Goal: Find specific page/section: Find specific page/section

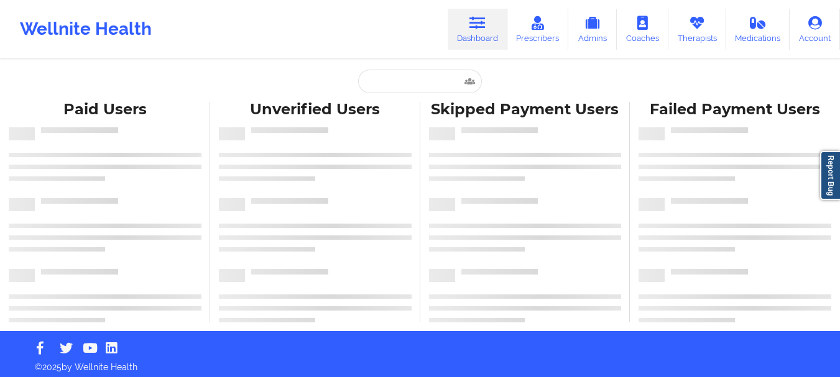
click at [433, 75] on input "text" at bounding box center [419, 82] width 123 height 24
type input "[PERSON_NAME]"
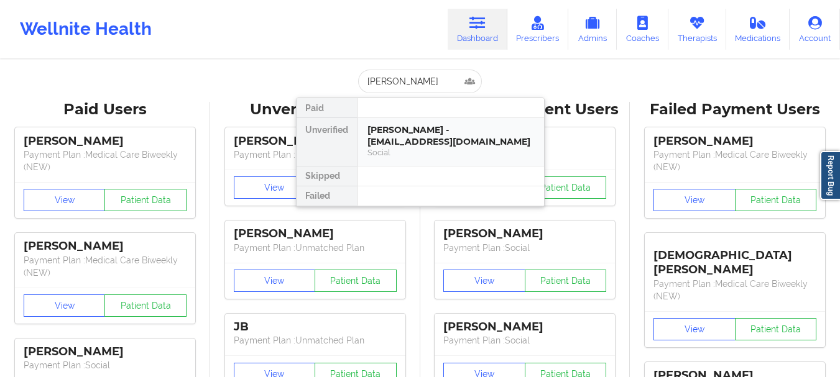
click at [421, 143] on div "[PERSON_NAME] - [EMAIL_ADDRESS][DOMAIN_NAME]" at bounding box center [450, 135] width 167 height 23
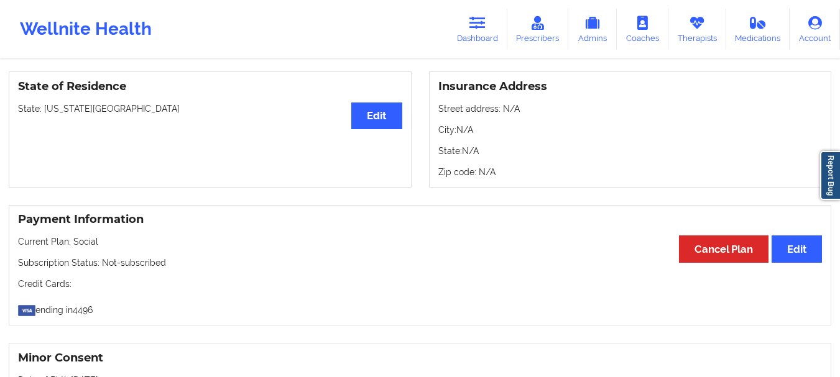
scroll to position [526, 0]
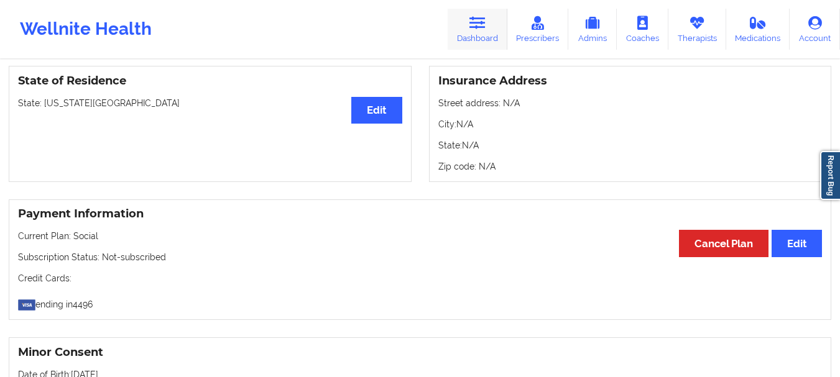
click at [467, 33] on link "Dashboard" at bounding box center [478, 29] width 60 height 41
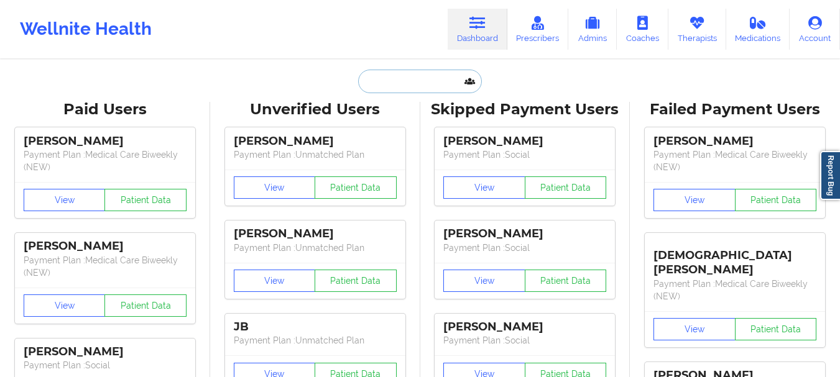
click at [397, 87] on input "text" at bounding box center [419, 82] width 123 height 24
paste input "[PERSON_NAME]"
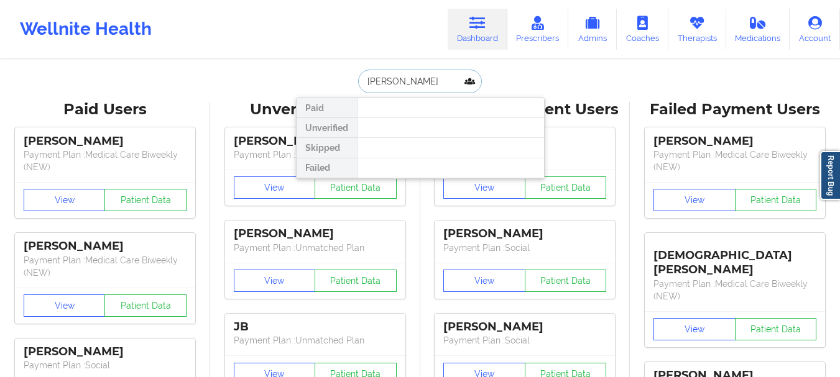
click at [393, 85] on input "[PERSON_NAME]" at bounding box center [419, 82] width 123 height 24
click at [397, 86] on input "[PERSON_NAME]" at bounding box center [419, 82] width 123 height 24
paste input "[PERSON_NAME][EMAIL_ADDRESS][DOMAIN_NAME]"
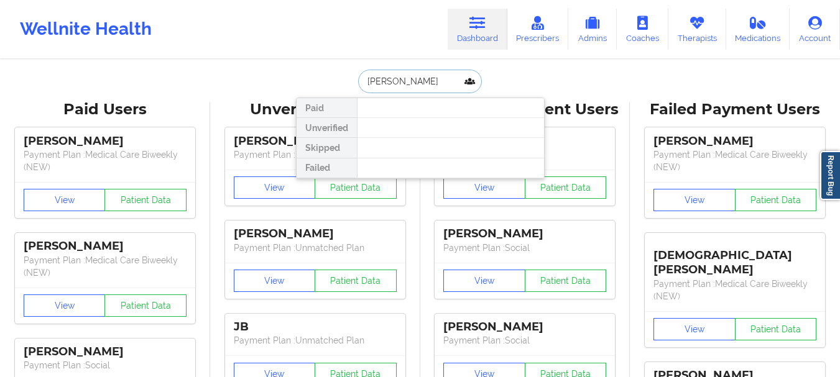
type input "[PERSON_NAME][EMAIL_ADDRESS][DOMAIN_NAME]"
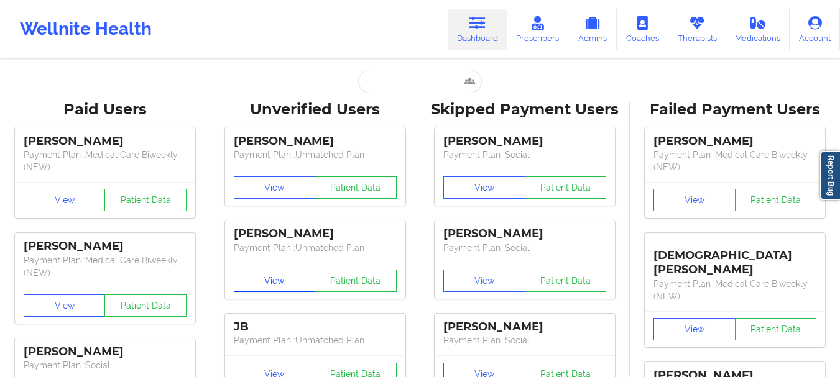
click at [236, 287] on button "View" at bounding box center [275, 281] width 82 height 22
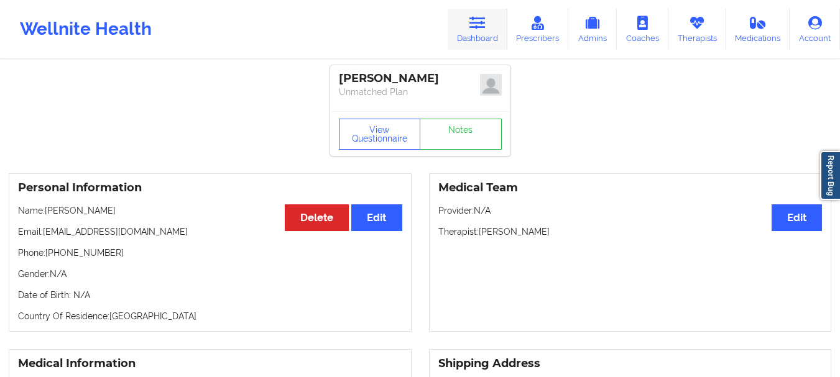
click at [477, 24] on icon at bounding box center [477, 23] width 16 height 14
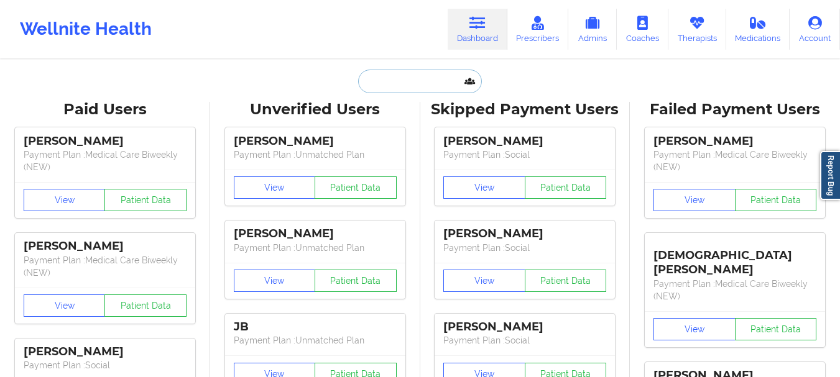
click at [411, 88] on input "text" at bounding box center [419, 82] width 123 height 24
paste input "[PERSON_NAME]"
type input "[PERSON_NAME]"
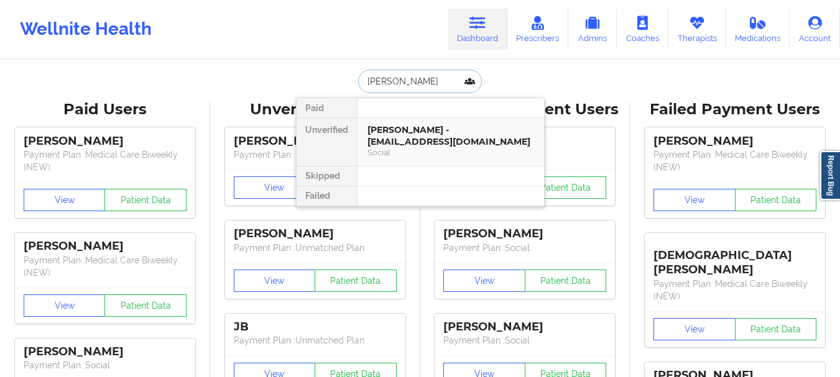
click at [407, 134] on div "[PERSON_NAME] - [EMAIL_ADDRESS][DOMAIN_NAME]" at bounding box center [450, 135] width 167 height 23
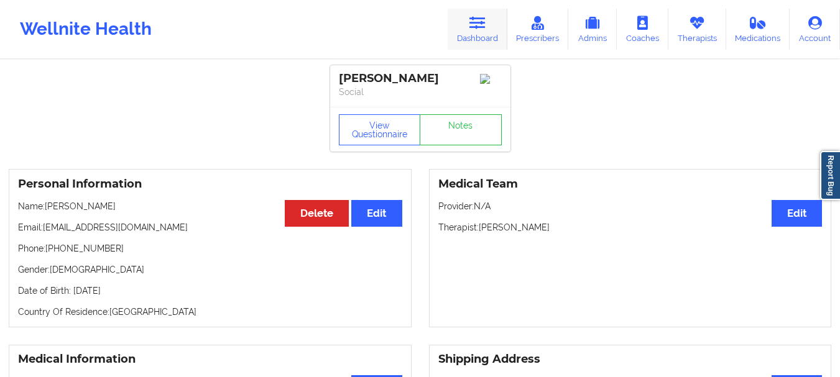
click at [474, 34] on link "Dashboard" at bounding box center [478, 29] width 60 height 41
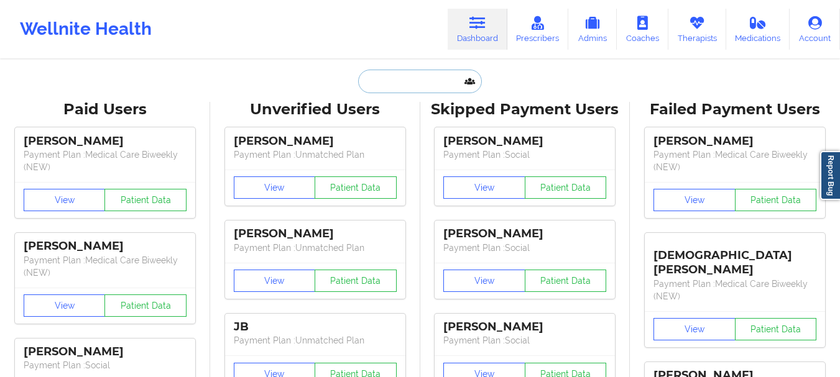
click at [406, 85] on input "text" at bounding box center [419, 82] width 123 height 24
paste input "[PERSON_NAME]"
type input "[PERSON_NAME]"
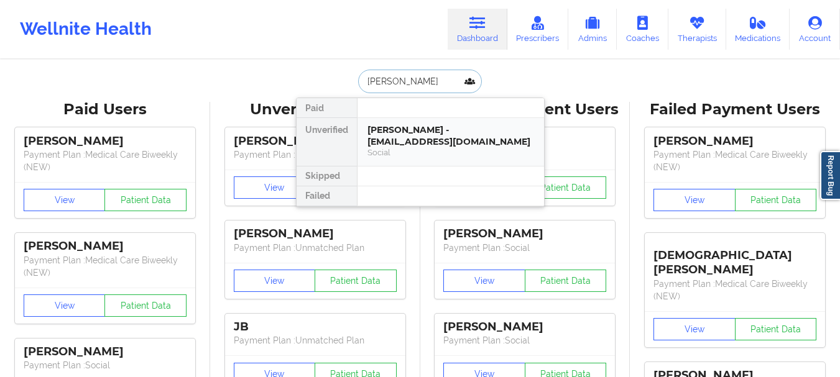
click at [406, 136] on div "[PERSON_NAME] - [EMAIL_ADDRESS][DOMAIN_NAME]" at bounding box center [450, 135] width 167 height 23
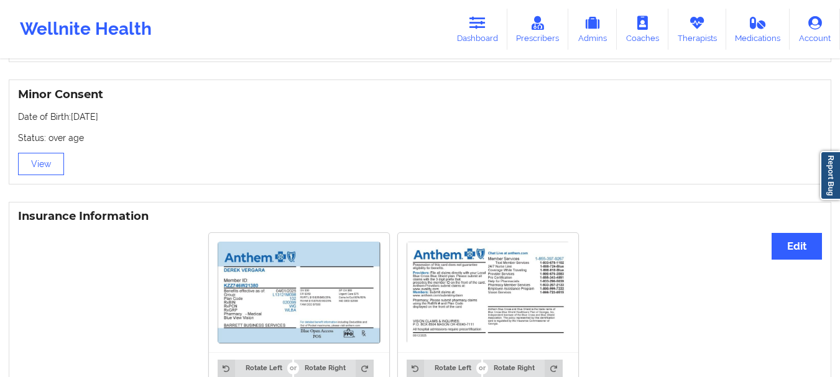
scroll to position [864, 0]
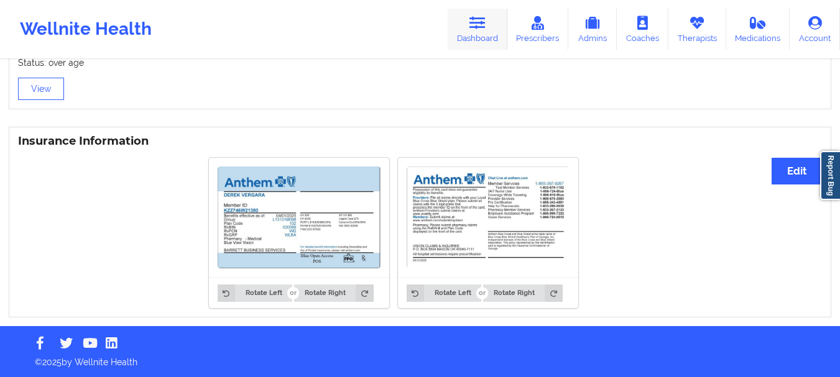
click at [479, 34] on link "Dashboard" at bounding box center [478, 29] width 60 height 41
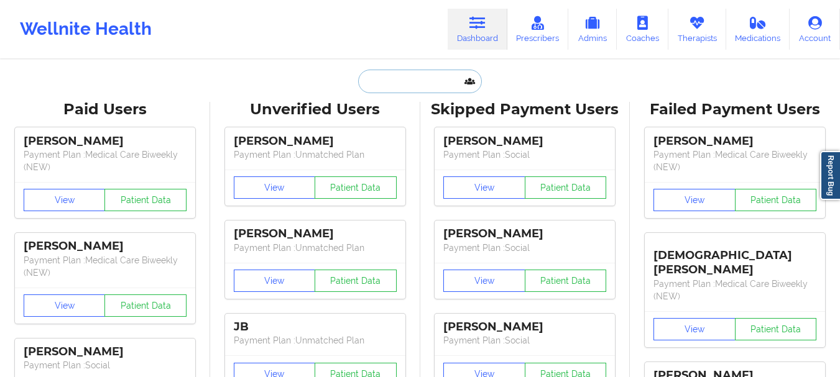
paste input "[PERSON_NAME]"
click at [414, 78] on input "text" at bounding box center [419, 82] width 123 height 24
type input "[PERSON_NAME]"
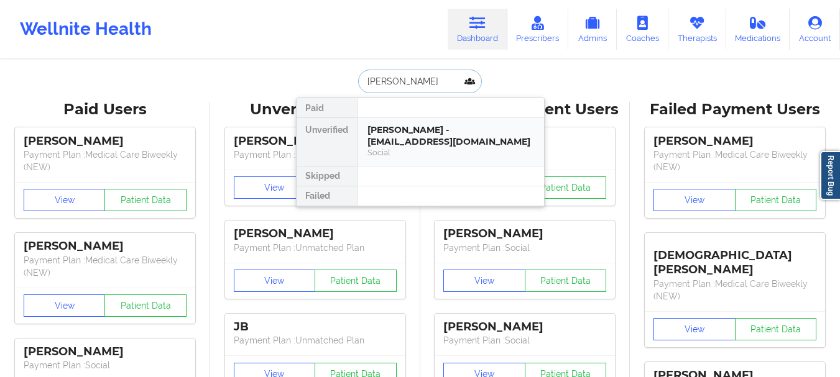
click at [408, 143] on div "[PERSON_NAME] - [EMAIL_ADDRESS][DOMAIN_NAME]" at bounding box center [450, 135] width 167 height 23
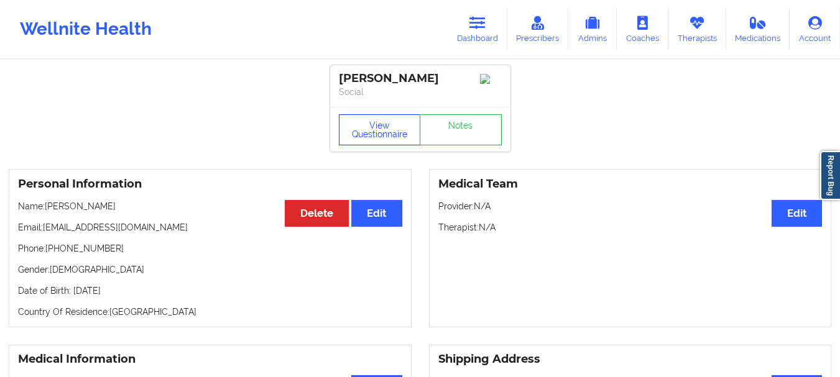
click at [374, 142] on button "View Questionnaire" at bounding box center [380, 129] width 82 height 31
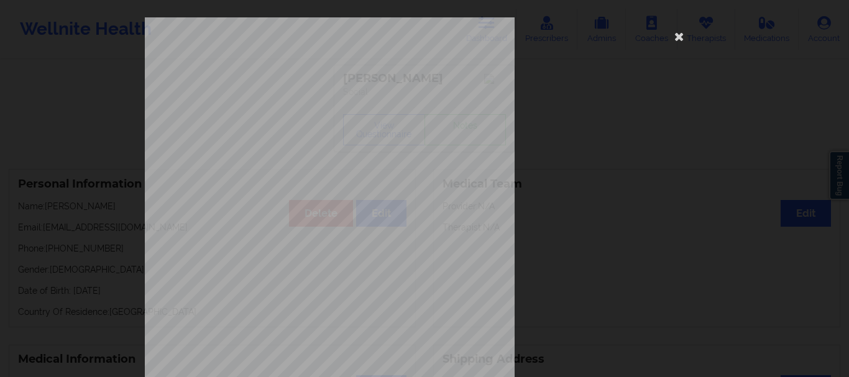
scroll to position [216, 0]
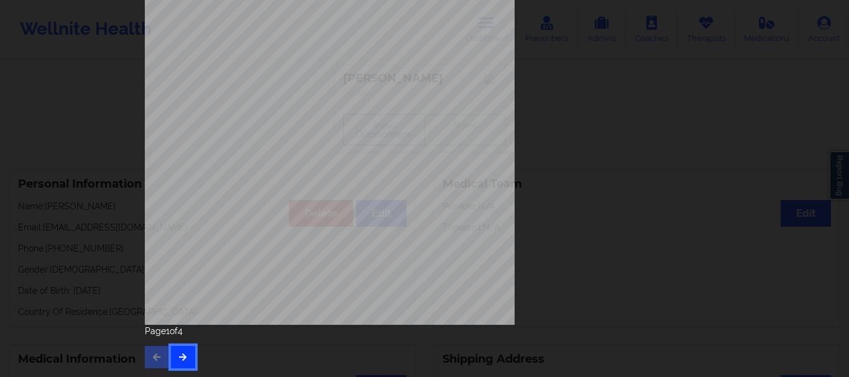
click at [171, 361] on button "button" at bounding box center [183, 357] width 24 height 22
click at [178, 362] on button "button" at bounding box center [183, 357] width 24 height 22
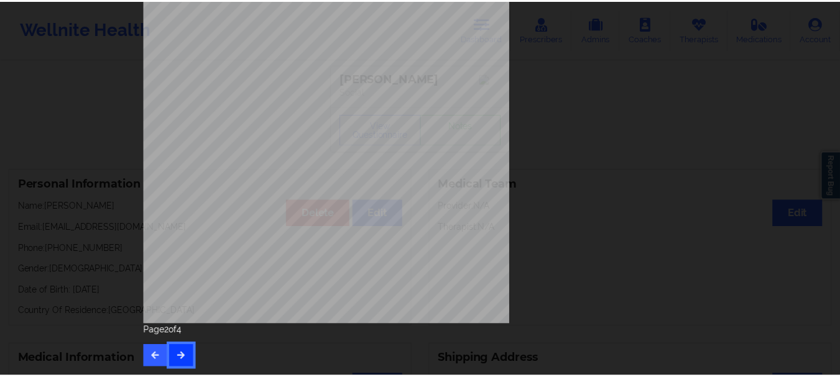
scroll to position [0, 0]
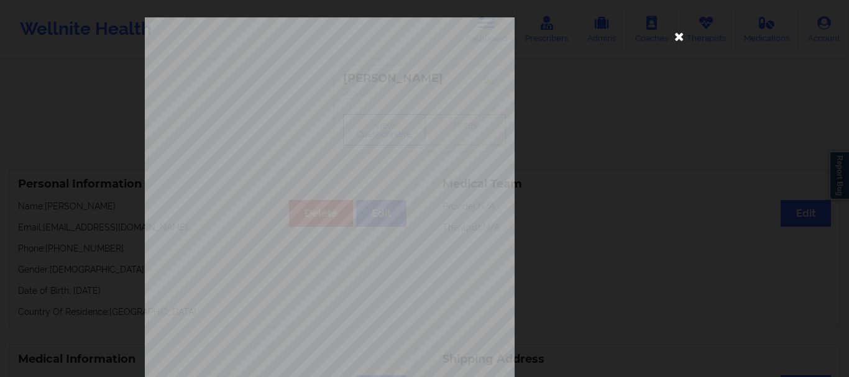
click at [675, 37] on icon at bounding box center [679, 36] width 20 height 20
